Goal: Find specific page/section: Find specific page/section

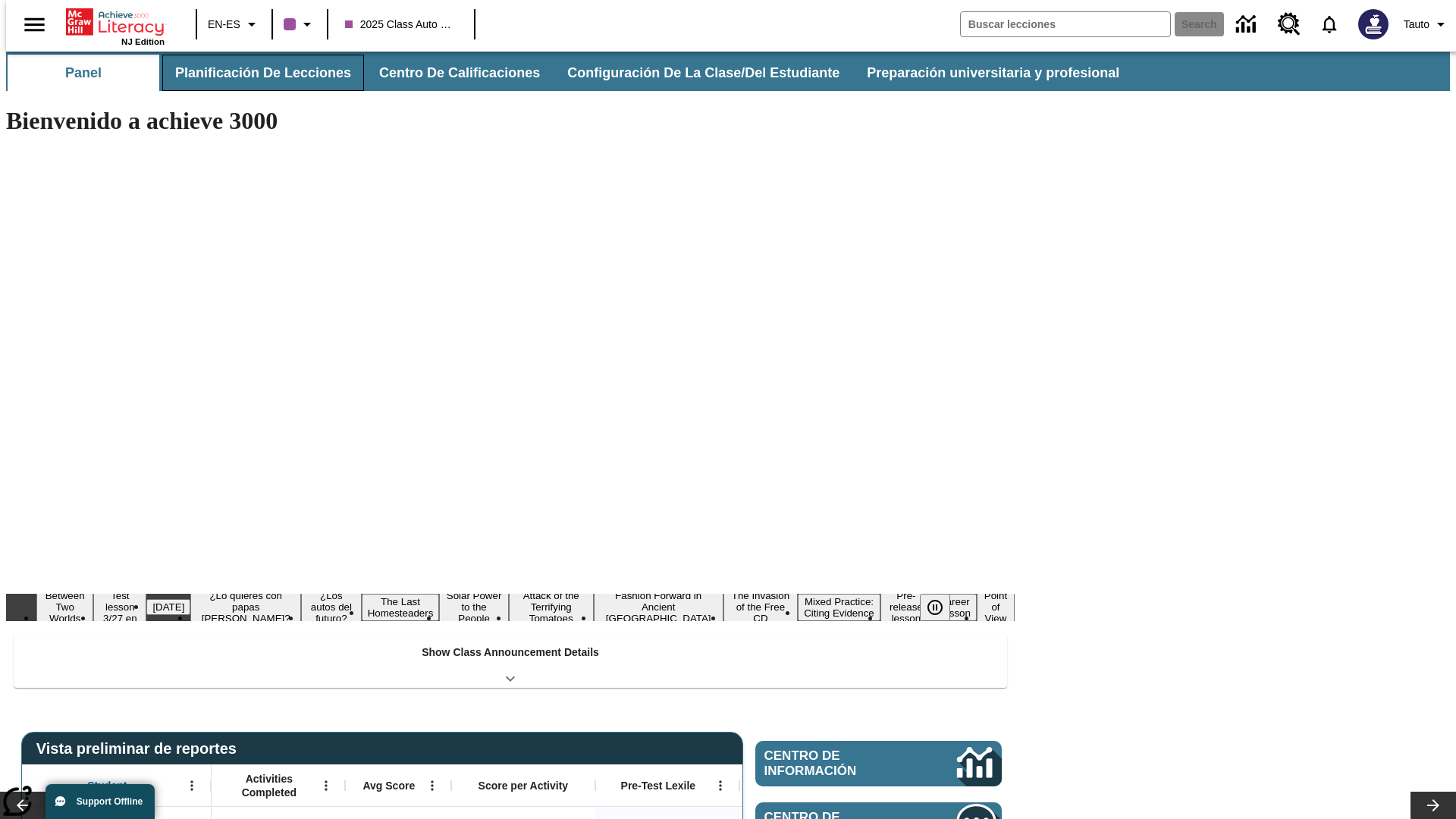
click at [254, 73] on button "Planificación de lecciones" at bounding box center [263, 73] width 201 height 37
